Goal: Task Accomplishment & Management: Complete application form

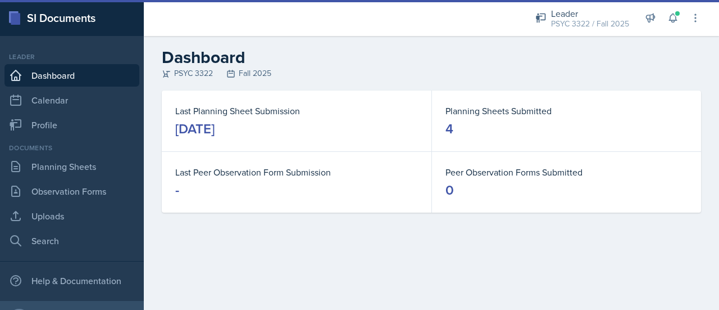
scroll to position [57, 0]
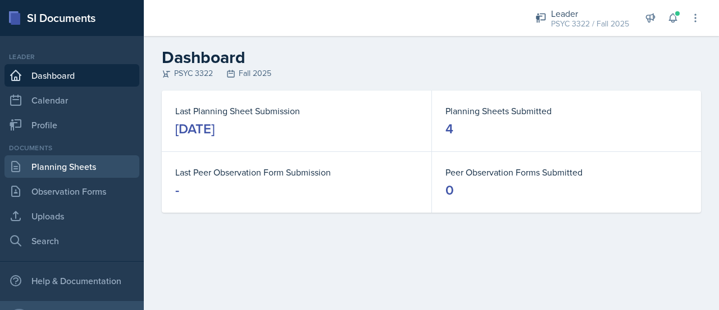
click at [45, 170] on link "Planning Sheets" at bounding box center [71, 166] width 135 height 22
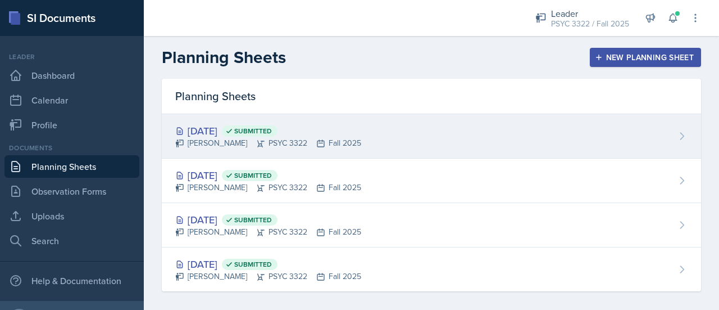
click at [225, 125] on div "[DATE] Submitted" at bounding box center [268, 130] width 186 height 15
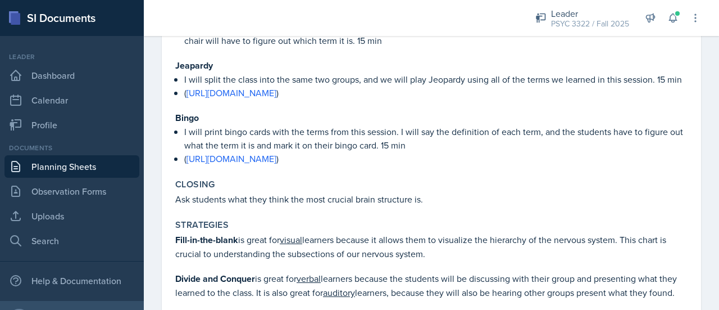
scroll to position [921, 0]
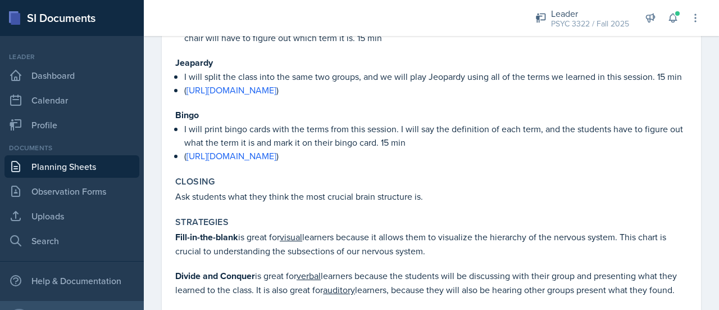
click at [89, 164] on link "Planning Sheets" at bounding box center [71, 166] width 135 height 22
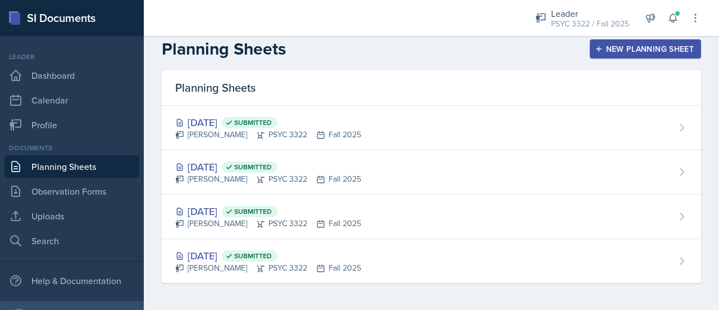
scroll to position [7, 0]
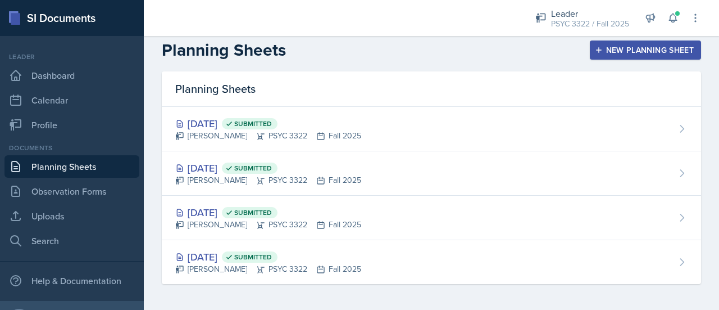
click at [597, 46] on div "New Planning Sheet" at bounding box center [645, 50] width 97 height 9
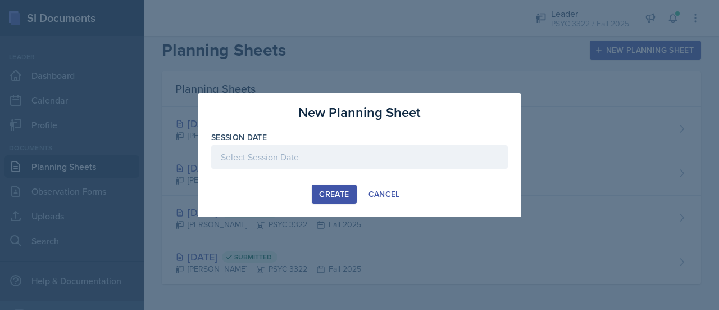
click at [346, 153] on div at bounding box center [359, 157] width 297 height 24
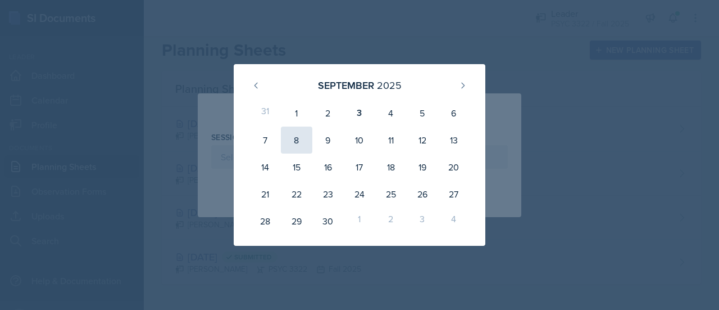
click at [300, 135] on div "8" at bounding box center [296, 139] width 31 height 27
type input "[DATE]"
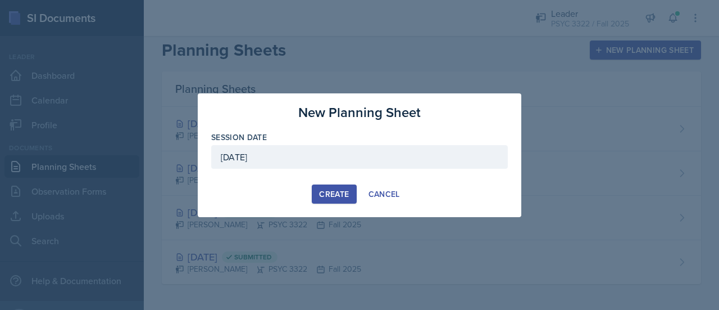
click at [334, 193] on div "Create" at bounding box center [334, 193] width 30 height 9
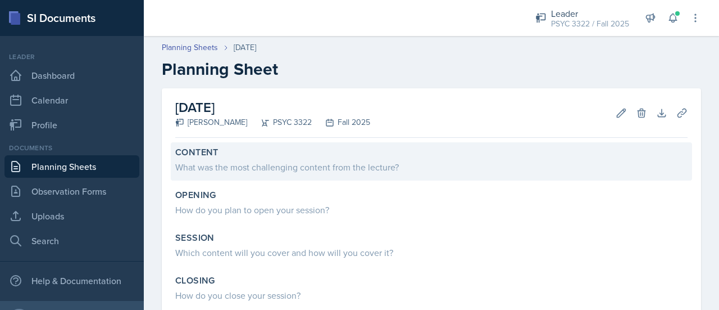
click at [276, 164] on div "What was the most challenging content from the lecture?" at bounding box center [431, 166] width 513 height 13
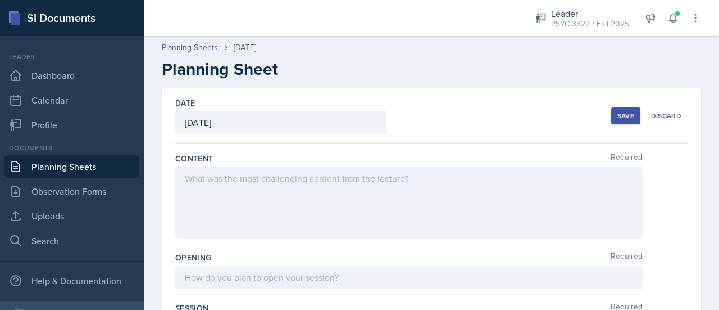
click at [284, 198] on div at bounding box center [409, 202] width 468 height 72
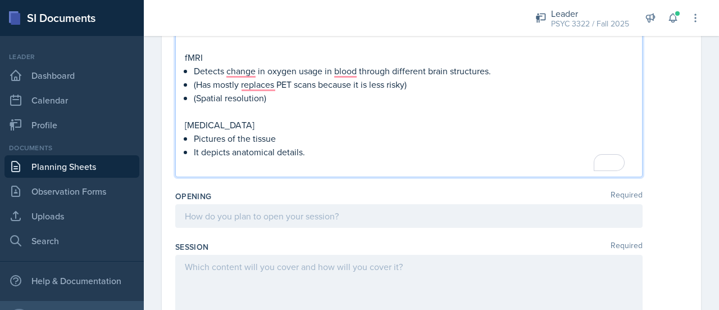
click at [281, 219] on div at bounding box center [409, 216] width 468 height 24
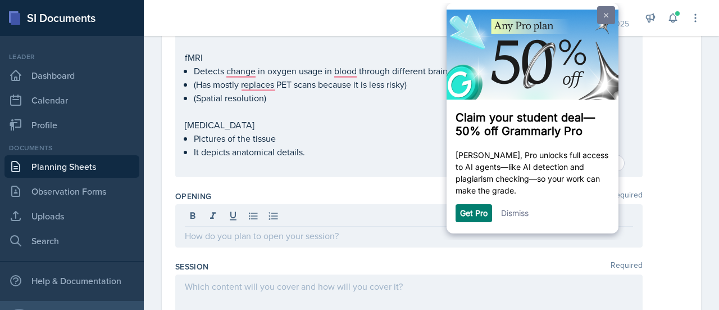
click at [610, 17] on link at bounding box center [606, 15] width 18 height 18
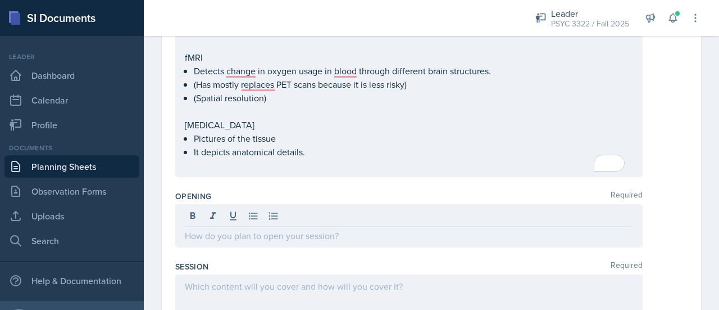
click at [346, 229] on p at bounding box center [409, 235] width 448 height 13
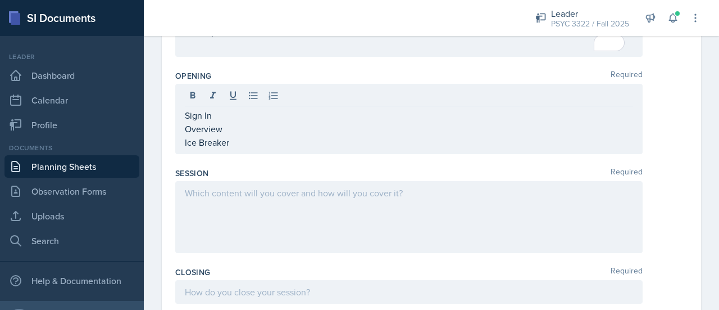
click at [340, 224] on div at bounding box center [409, 217] width 468 height 72
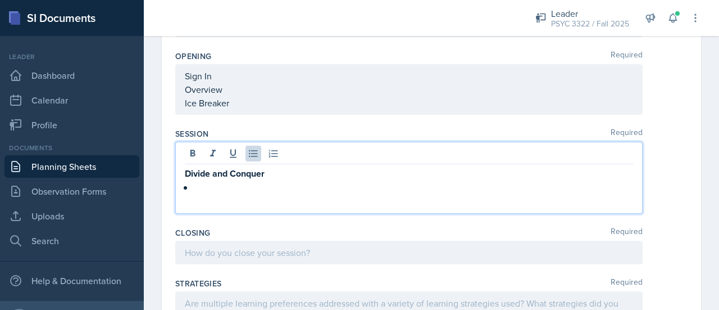
click at [0, 0] on div "Replace with Icebreaker Ignore Rewrite sentence" at bounding box center [0, 0] width 0 height 0
click at [298, 185] on p "To enrich screen reader interactions, please activate Accessibility in Grammarl…" at bounding box center [413, 186] width 439 height 13
click at [298, 178] on p "Divide and Conquer" at bounding box center [409, 173] width 448 height 14
click at [288, 185] on p "To enrich screen reader interactions, please activate Accessibility in Grammarl…" at bounding box center [413, 186] width 439 height 13
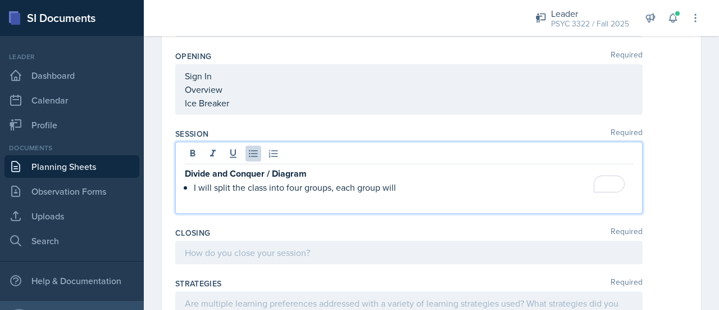
click at [429, 187] on p "I will split the class into four groups, each group will" at bounding box center [413, 186] width 439 height 13
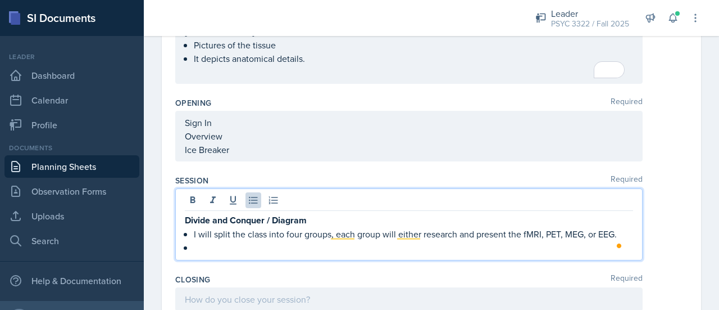
scroll to position [465, 0]
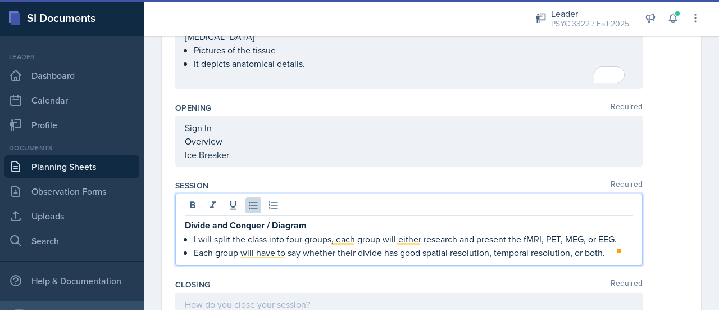
click at [613, 258] on div "Divide and Conquer / Diagram I will split the class into four groups, each grou…" at bounding box center [409, 229] width 468 height 72
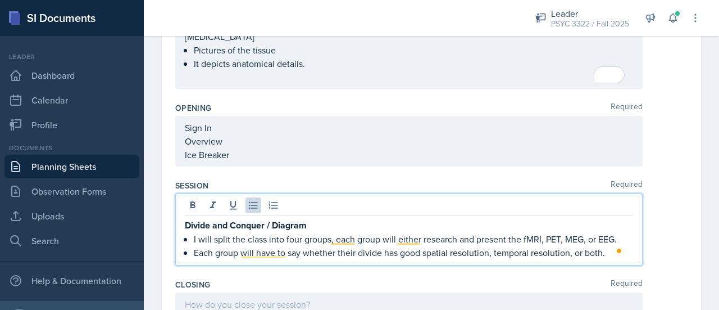
click at [610, 252] on p "Each group will have to say whether their divide has good spatial resolution, t…" at bounding box center [413, 252] width 439 height 13
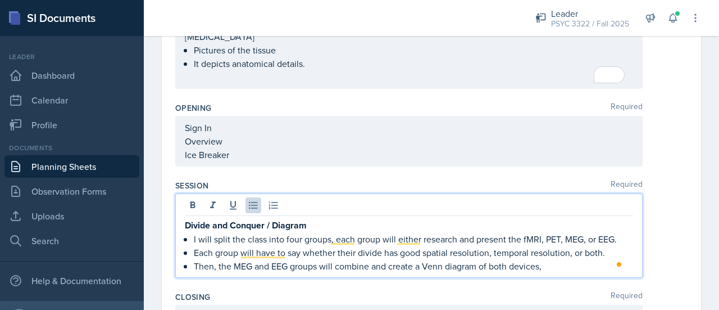
click at [556, 265] on p "Then, the MEG and EEG groups will combine and create a Venn diagram of both dev…" at bounding box center [413, 265] width 439 height 13
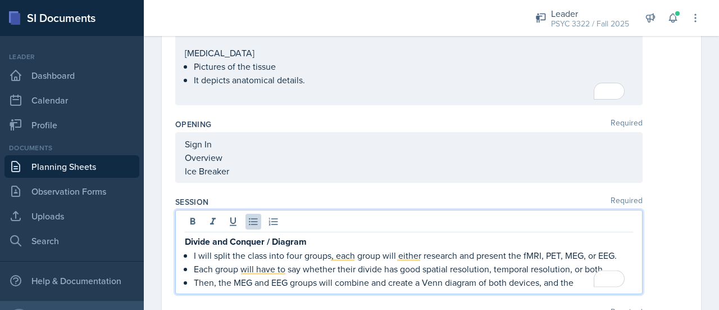
scroll to position [450, 0]
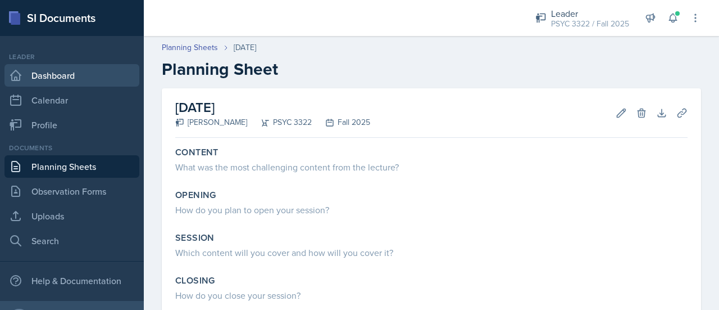
click at [90, 74] on link "Dashboard" at bounding box center [71, 75] width 135 height 22
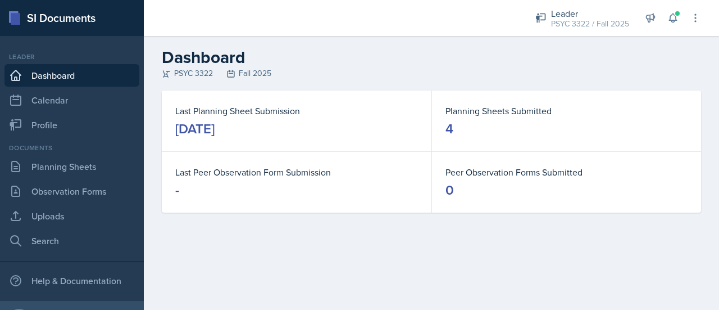
scroll to position [57, 0]
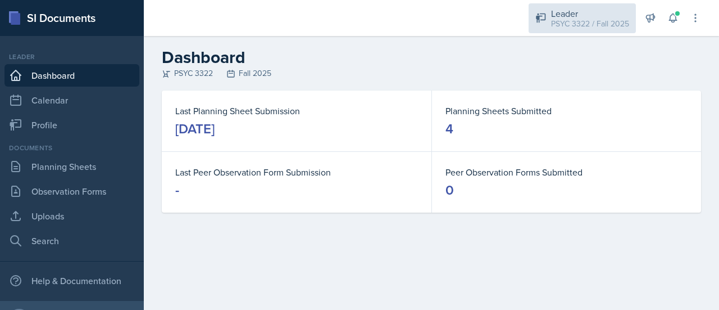
click at [565, 31] on div "Leader PSYC 3322 / Fall 2025" at bounding box center [582, 18] width 107 height 30
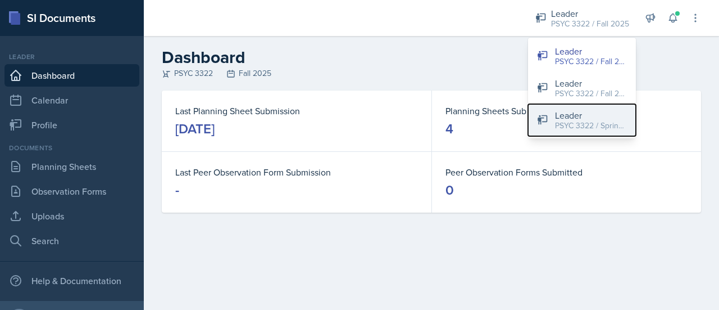
click at [593, 117] on div "Leader" at bounding box center [591, 114] width 72 height 13
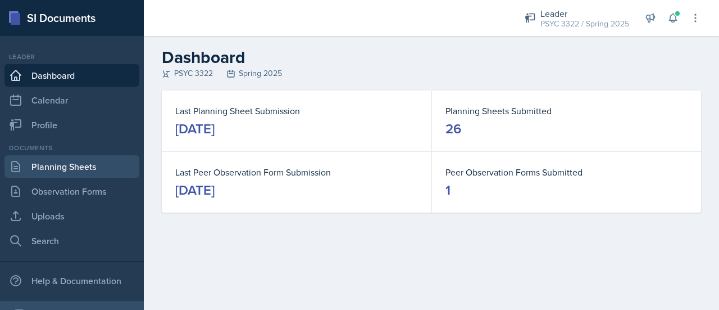
click at [105, 170] on link "Planning Sheets" at bounding box center [71, 166] width 135 height 22
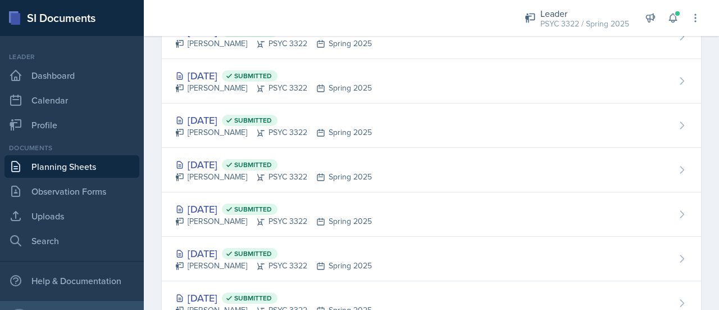
scroll to position [980, 0]
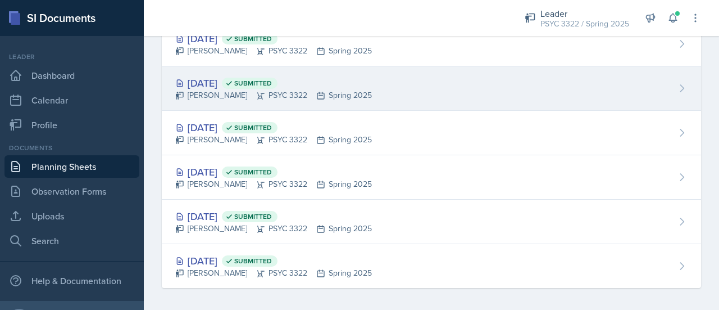
click at [241, 75] on div "Feb 5th, 2025 Submitted" at bounding box center [273, 82] width 197 height 15
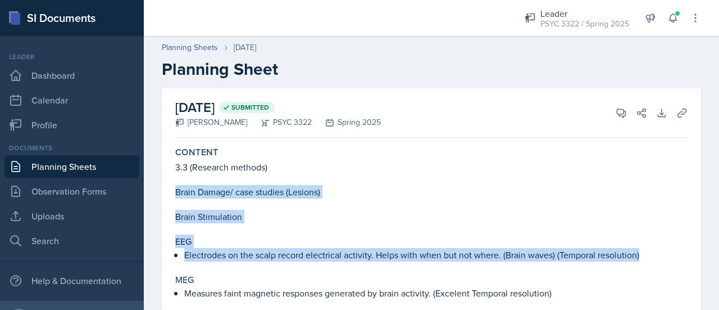
drag, startPoint x: 173, startPoint y: 176, endPoint x: 212, endPoint y: 263, distance: 95.6
type textarea "Brain Damage/ case studies (Lesions) Brain Stimulation EEG Electrodes on the sc…"
click at [212, 263] on p at bounding box center [431, 266] width 513 height 11
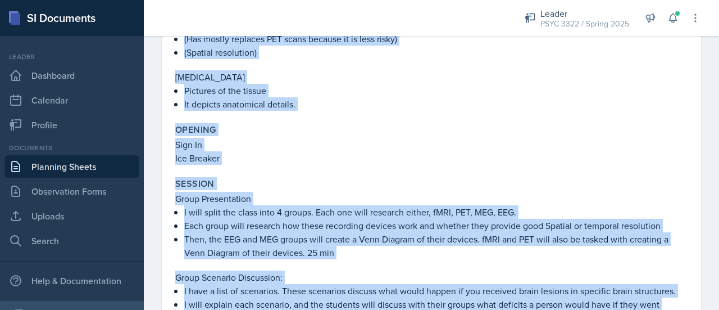
scroll to position [421, 0]
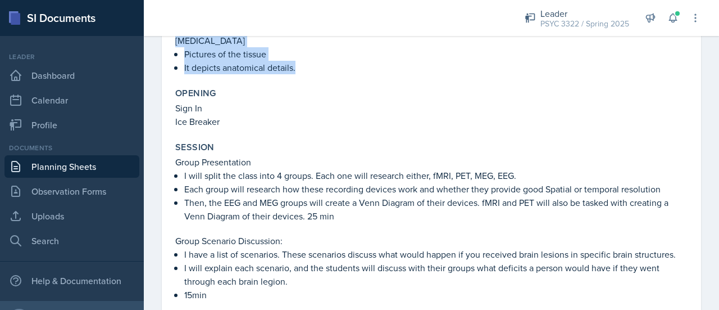
drag, startPoint x: 174, startPoint y: 166, endPoint x: 298, endPoint y: 66, distance: 158.7
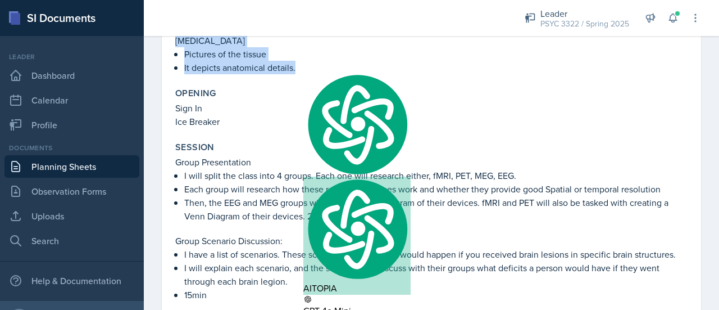
copy div "3.3 (Research methods) Brain Damage/ case studies (Lesions) Brain Stimulation E…"
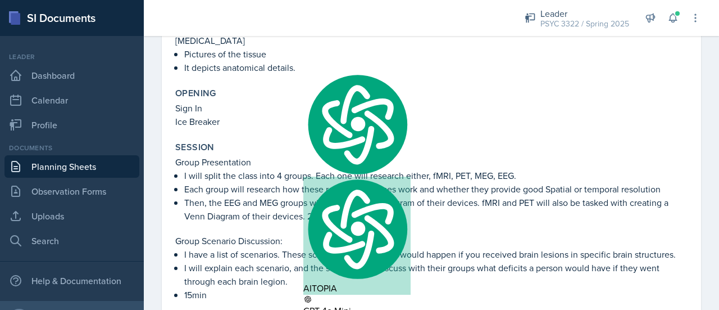
click at [256, 123] on p "Ice Breaker" at bounding box center [431, 121] width 513 height 13
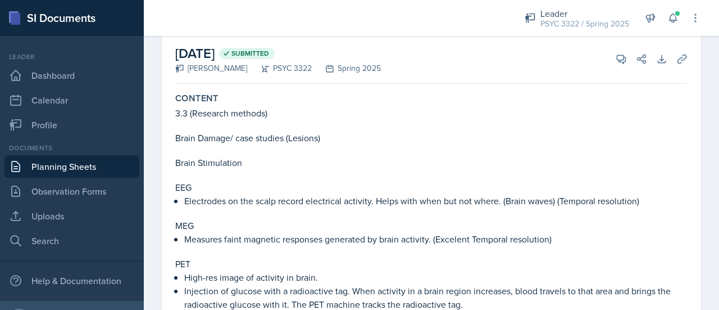
scroll to position [0, 0]
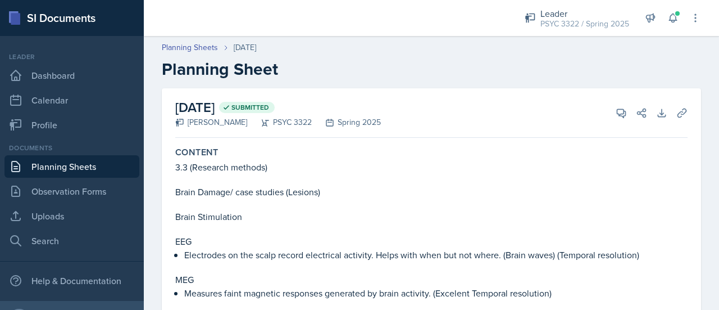
click at [34, 171] on link "Planning Sheets" at bounding box center [71, 166] width 135 height 22
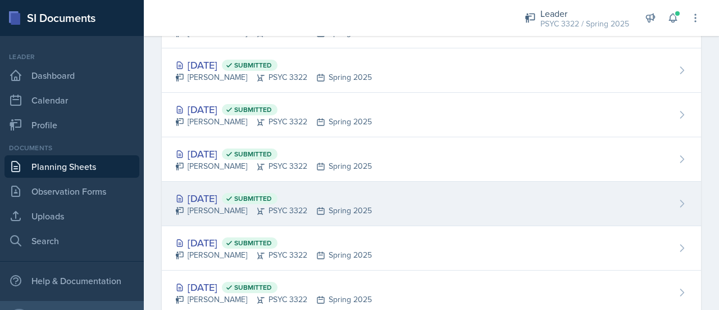
scroll to position [953, 0]
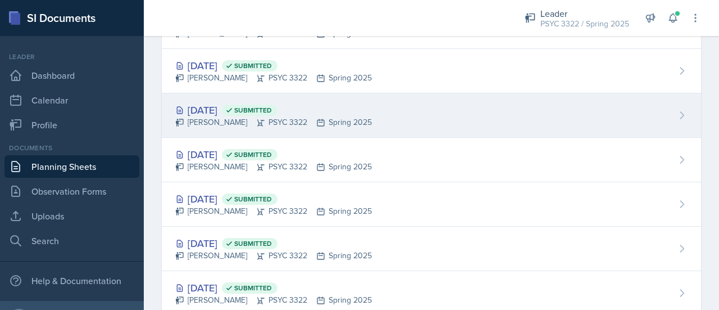
click at [256, 119] on icon at bounding box center [260, 122] width 9 height 9
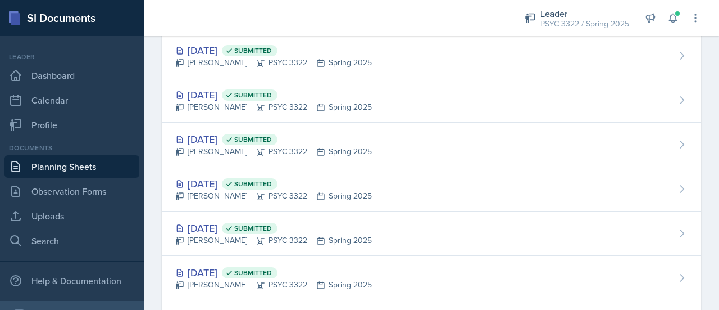
scroll to position [980, 0]
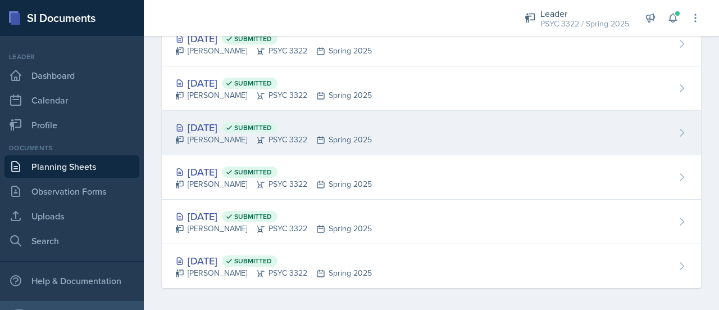
click at [225, 129] on div "Feb 3rd, 2025 Submitted" at bounding box center [273, 127] width 197 height 15
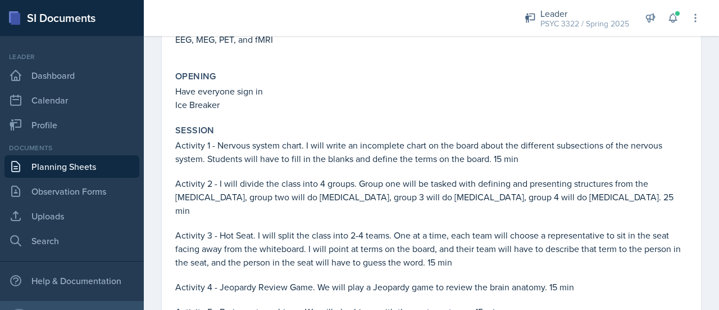
scroll to position [652, 0]
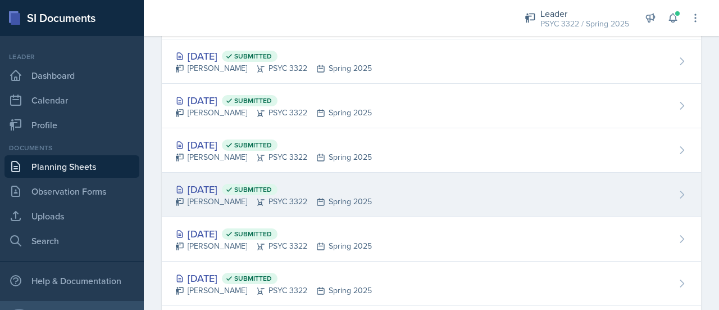
scroll to position [980, 0]
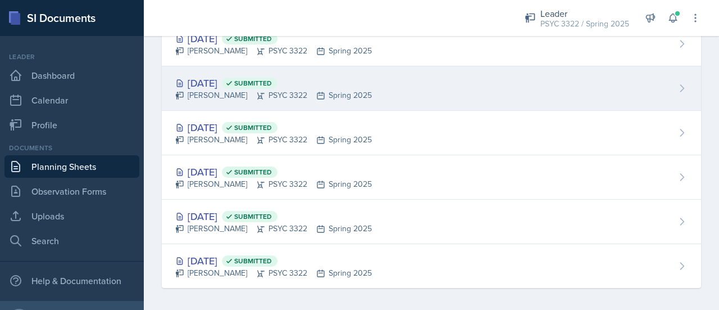
click at [253, 83] on div "Feb 5th, 2025 Submitted" at bounding box center [273, 82] width 197 height 15
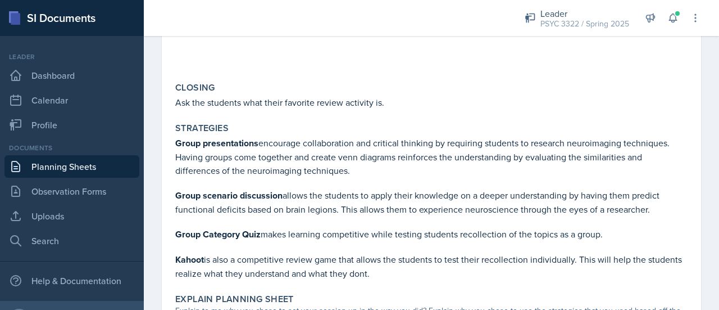
scroll to position [949, 0]
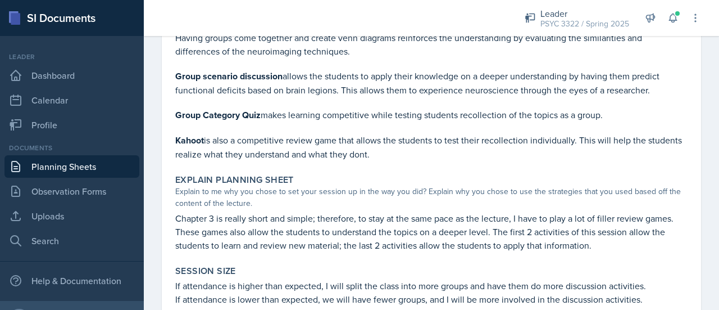
click at [486, 239] on p "Chapter 3 is really short and simple; therefore, to stay at the same pace as th…" at bounding box center [431, 231] width 513 height 40
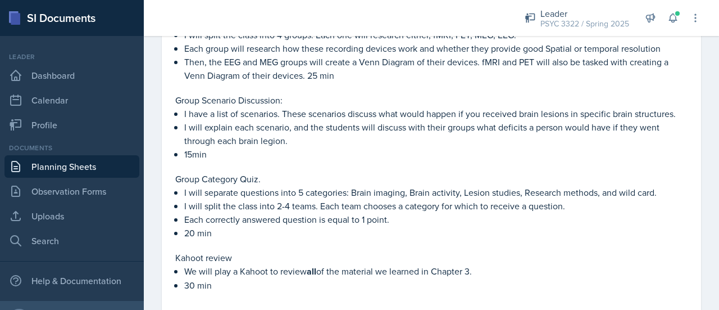
scroll to position [564, 0]
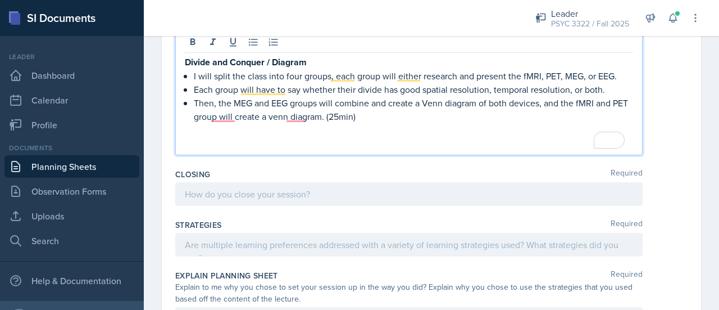
scroll to position [631, 0]
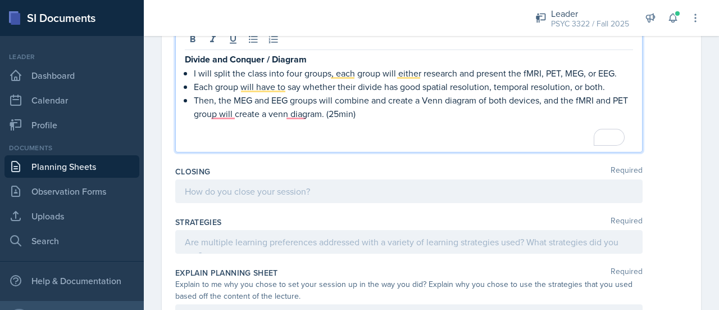
click at [334, 141] on p "To enrich screen reader interactions, please activate Accessibility in Grammarl…" at bounding box center [409, 140] width 448 height 13
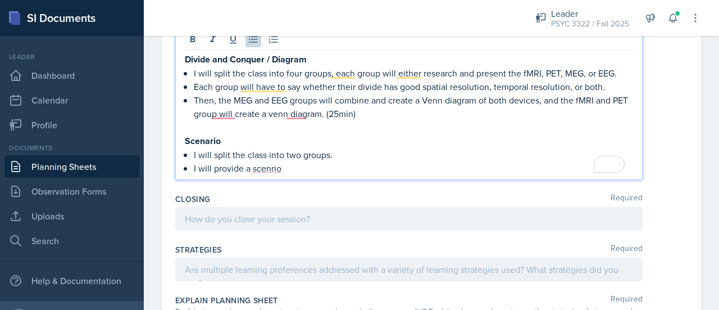
click at [187, 137] on strong "Scenario" at bounding box center [203, 140] width 36 height 13
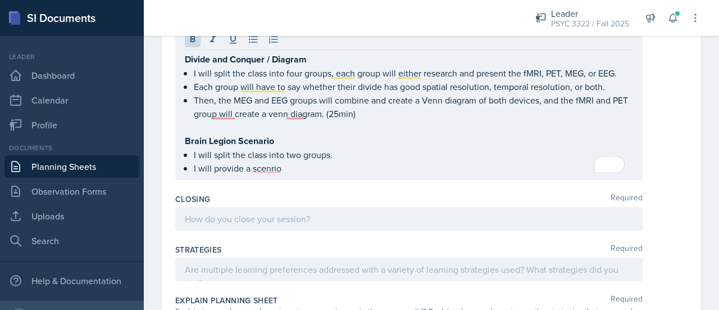
click at [315, 174] on div "Divide and Conquer / Diagram I will split the class into four groups, each grou…" at bounding box center [409, 104] width 468 height 152
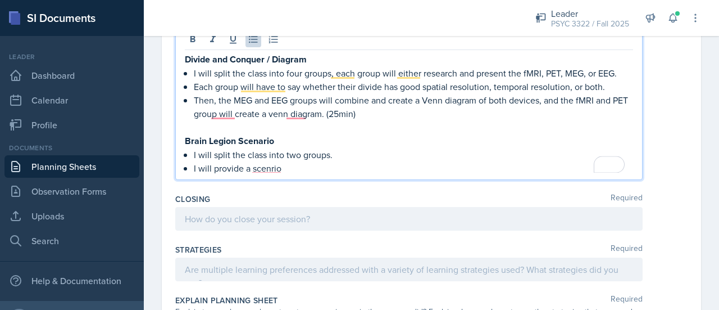
click at [311, 169] on p "I will provide a scenrio" at bounding box center [413, 167] width 439 height 13
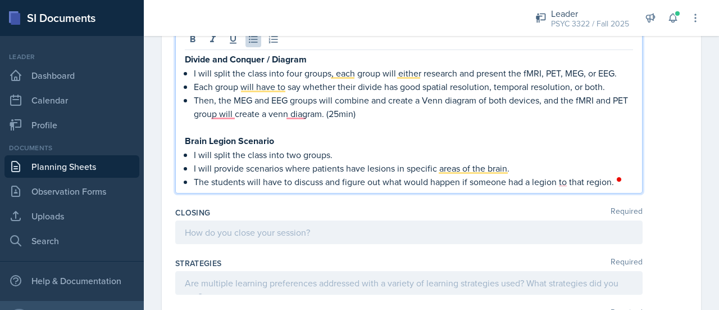
click at [222, 139] on strong "Brain Legion Scenario" at bounding box center [229, 140] width 89 height 13
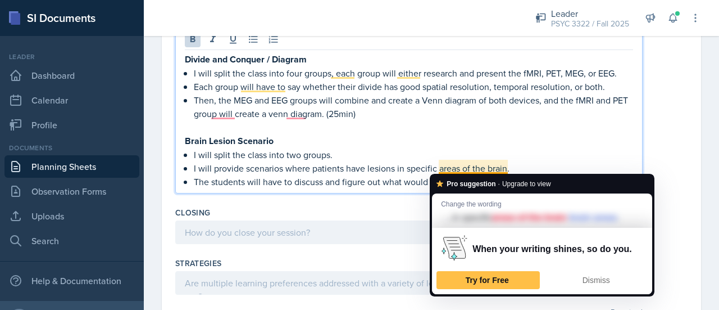
click at [550, 162] on p "I will provide scenarios where patients have lesions in specific areas of the b…" at bounding box center [413, 167] width 439 height 13
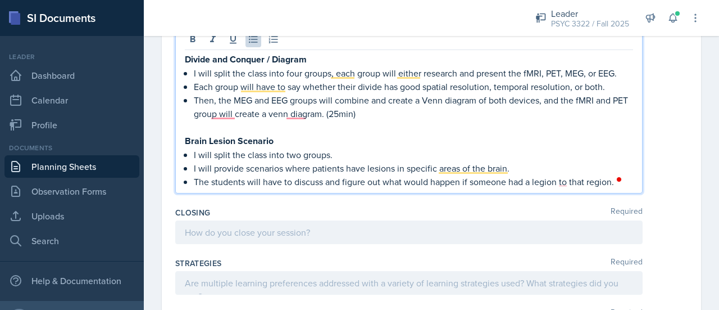
click at [544, 181] on p "The students will have to discuss and figure out what would happen if someone h…" at bounding box center [413, 181] width 439 height 13
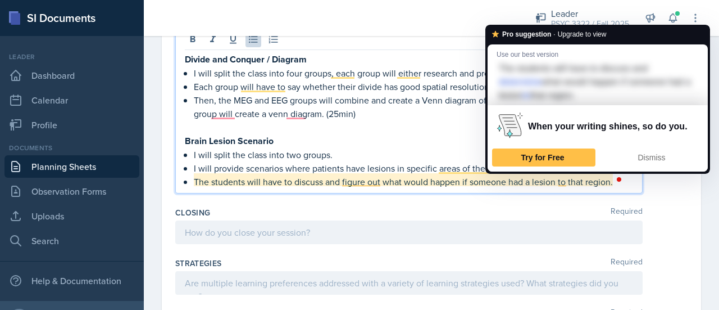
click at [511, 180] on p "The students will have to discuss and figure out what would happen if someone h…" at bounding box center [413, 181] width 439 height 13
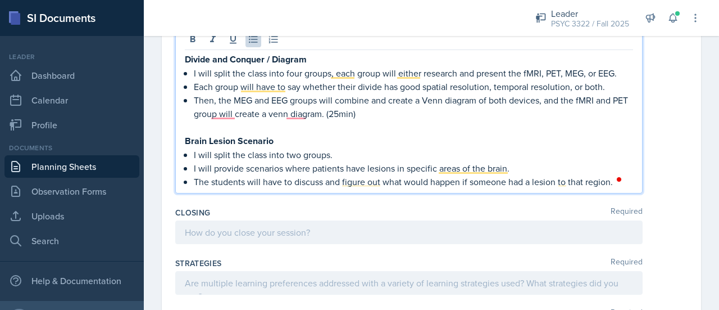
click at [613, 183] on p "The students will have to discuss and figure out what would happen if someone h…" at bounding box center [413, 181] width 439 height 13
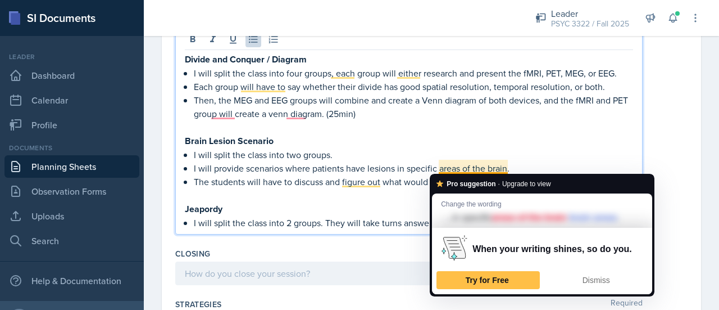
click at [537, 162] on p "I will provide scenarios where patients have lesions in specific areas of the b…" at bounding box center [413, 167] width 439 height 13
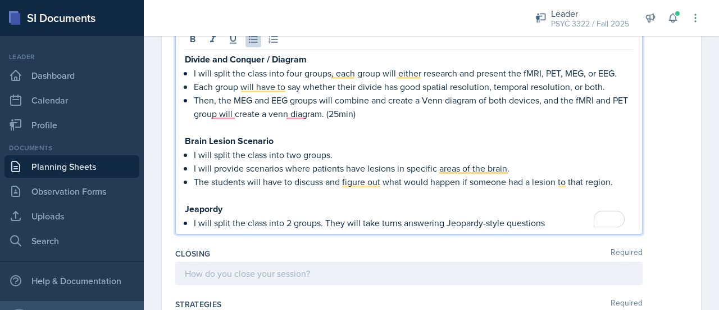
click at [547, 226] on p "I will split the class into 2 groups. They will take turns answering Jeopardy-s…" at bounding box center [413, 222] width 439 height 13
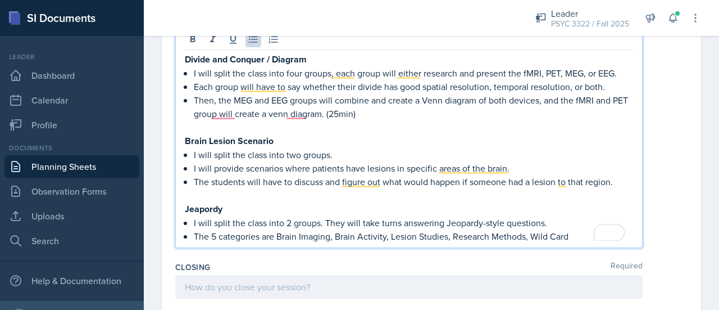
click at [579, 230] on p "The 5 categories are Brain Imaging, Brain Activity, Lesion Studies, Research Me…" at bounding box center [413, 235] width 439 height 13
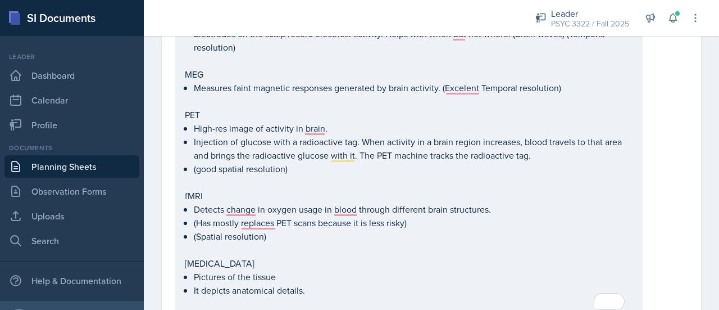
scroll to position [22, 0]
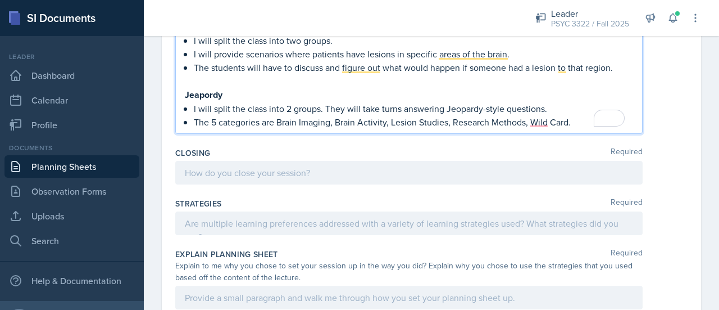
scroll to position [746, 0]
click at [588, 119] on p "The 5 categories are Brain Imaging, Brain Activity, Lesion Studies, Research Me…" at bounding box center [413, 121] width 439 height 13
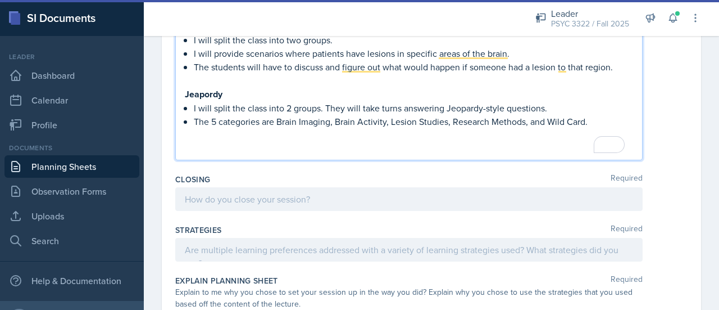
click at [378, 134] on p "To enrich screen reader interactions, please activate Accessibility in Grammarl…" at bounding box center [409, 134] width 448 height 13
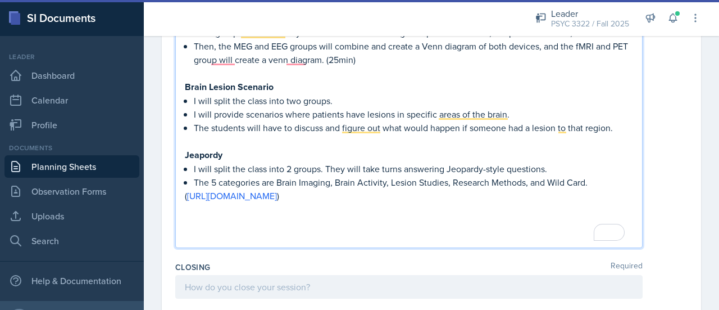
scroll to position [682, 0]
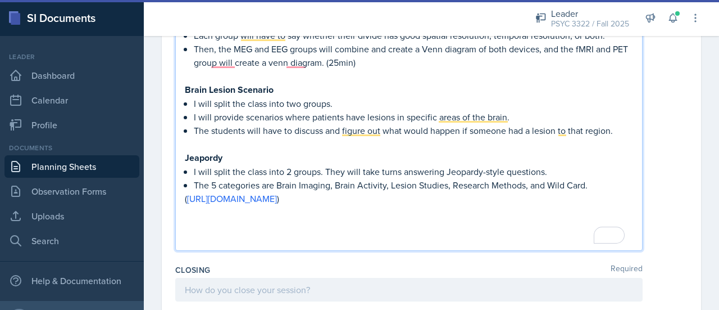
click at [267, 147] on p "To enrich screen reader interactions, please activate Accessibility in Grammarl…" at bounding box center [409, 143] width 448 height 13
